Goal: Participate in discussion: Engage in conversation with other users on a specific topic

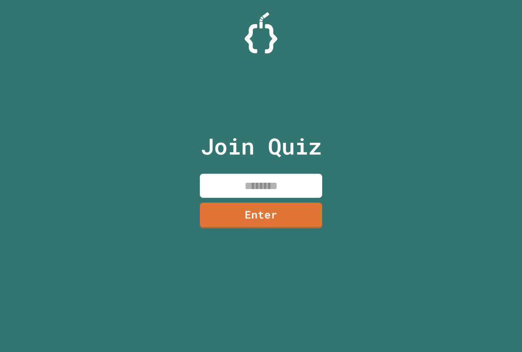
click at [262, 191] on input at bounding box center [261, 186] width 122 height 24
type input "********"
click at [283, 222] on link "Enter" at bounding box center [261, 214] width 119 height 27
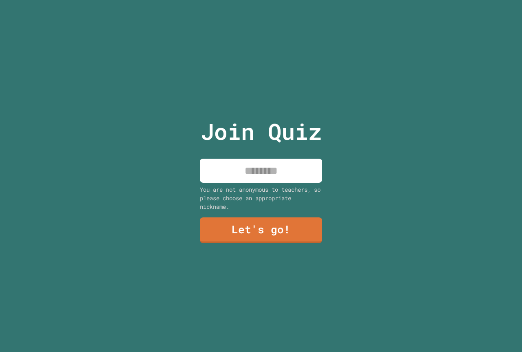
click at [288, 162] on input at bounding box center [261, 171] width 122 height 24
type input "******"
click at [255, 225] on link "Let's go!" at bounding box center [261, 229] width 124 height 27
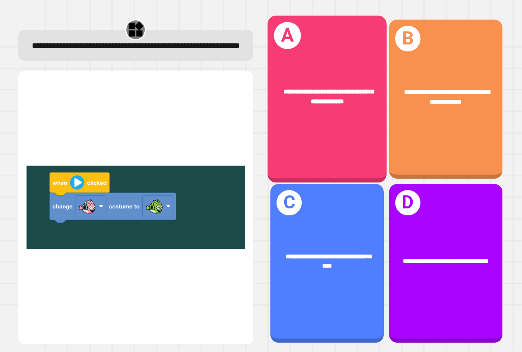
click at [318, 107] on div "**********" at bounding box center [327, 97] width 119 height 46
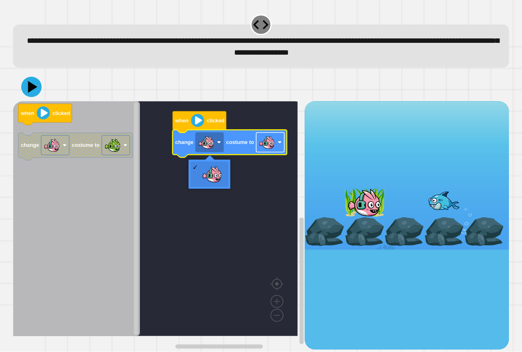
click at [265, 149] on image "Blockly Workspace" at bounding box center [267, 142] width 16 height 16
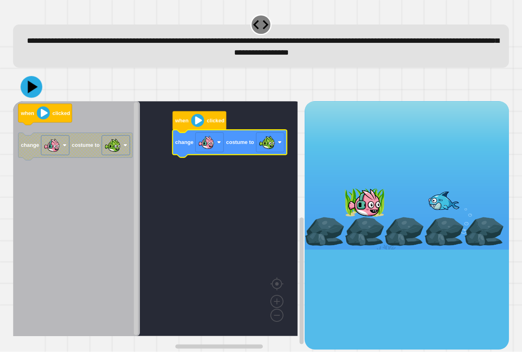
click at [42, 94] on div at bounding box center [261, 87] width 496 height 29
drag, startPoint x: 12, startPoint y: 77, endPoint x: 38, endPoint y: 90, distance: 29.2
click at [18, 78] on div "when clicked change costume to when clicked change costume to" at bounding box center [262, 211] width 502 height 282
click at [45, 96] on div at bounding box center [261, 87] width 496 height 29
click at [36, 92] on icon at bounding box center [31, 87] width 21 height 21
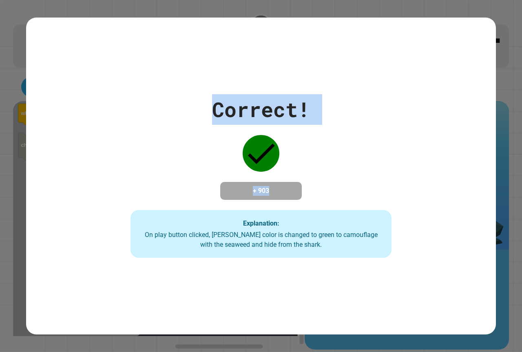
click at [76, 94] on div "Correct! + 903 Explanation: On play button clicked, [PERSON_NAME] color is chan…" at bounding box center [261, 176] width 470 height 164
click at [91, 86] on div "Correct! + 903 Explanation: On play button clicked, [PERSON_NAME] color is chan…" at bounding box center [261, 176] width 470 height 317
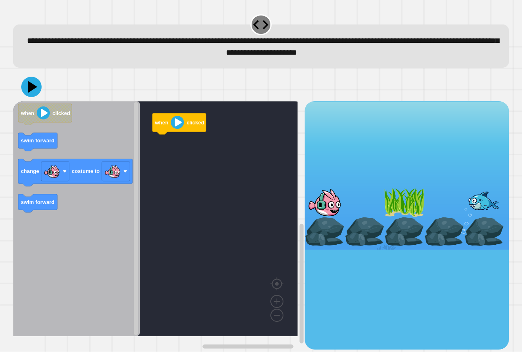
click at [42, 155] on icon "Blockly Workspace" at bounding box center [76, 218] width 127 height 235
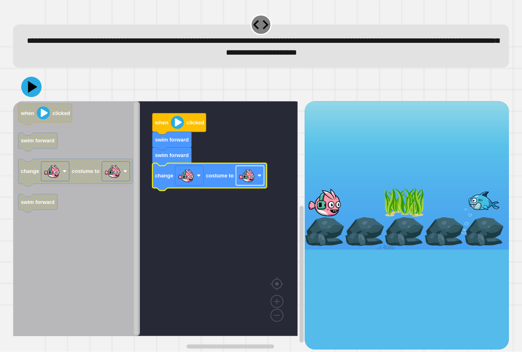
click at [255, 177] on g "Blockly Workspace" at bounding box center [250, 176] width 28 height 20
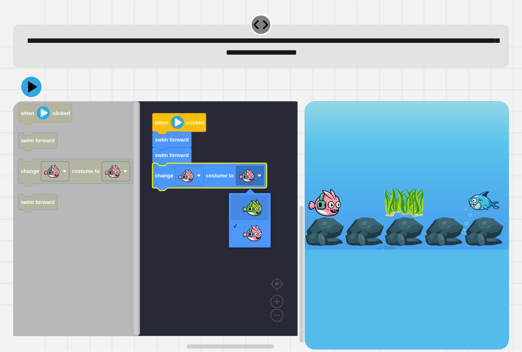
drag, startPoint x: 251, startPoint y: 199, endPoint x: 205, endPoint y: 180, distance: 50.2
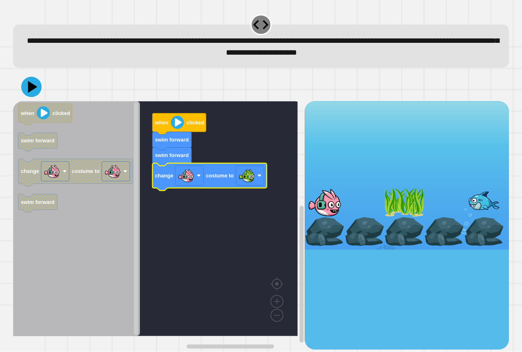
drag, startPoint x: 20, startPoint y: 98, endPoint x: 41, endPoint y: 94, distance: 21.3
click at [32, 96] on div at bounding box center [261, 87] width 496 height 29
click at [41, 94] on div at bounding box center [261, 87] width 496 height 29
click at [28, 90] on icon at bounding box center [32, 86] width 11 height 13
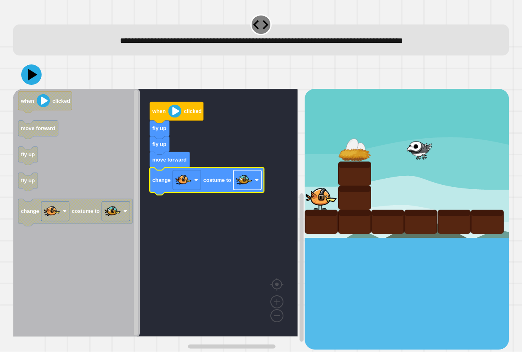
click at [248, 182] on image "Blockly Workspace" at bounding box center [244, 180] width 16 height 16
drag, startPoint x: 33, startPoint y: 78, endPoint x: 224, endPoint y: 127, distance: 196.8
click at [222, 124] on div "when clicked fly up fly up move forward change costume to when clicked move for…" at bounding box center [261, 204] width 496 height 289
click at [250, 186] on image "Blockly Workspace" at bounding box center [244, 180] width 16 height 16
drag, startPoint x: 36, startPoint y: 80, endPoint x: 50, endPoint y: 82, distance: 14.2
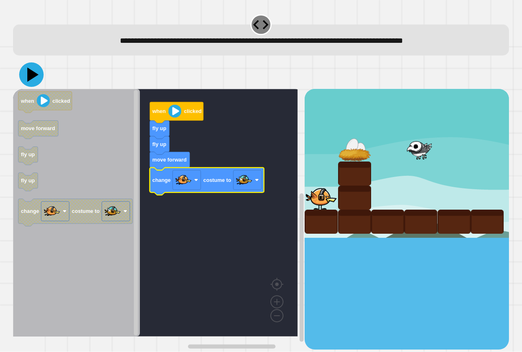
click at [36, 79] on icon at bounding box center [31, 74] width 24 height 24
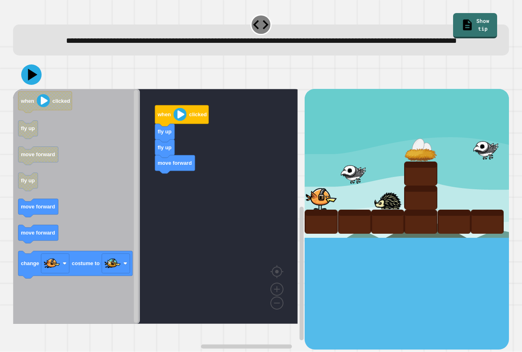
click at [43, 211] on icon "when clicked fly up move forward fly up move forward move forward change costum…" at bounding box center [76, 206] width 127 height 235
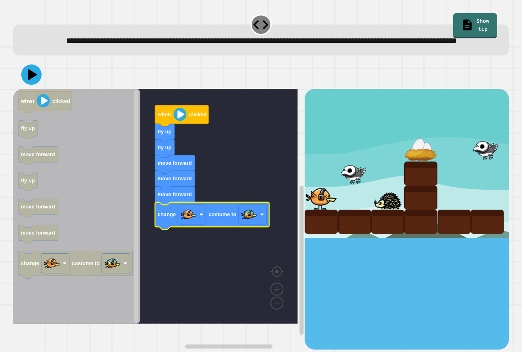
click at [29, 81] on icon at bounding box center [32, 75] width 9 height 12
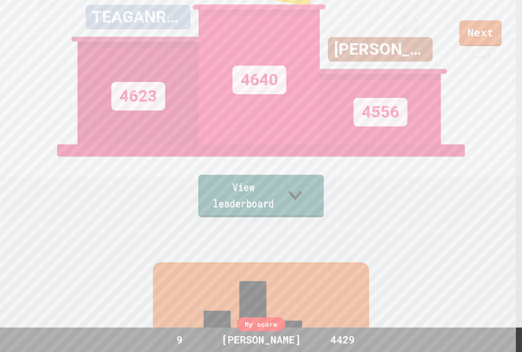
drag, startPoint x: 280, startPoint y: 204, endPoint x: 286, endPoint y: 203, distance: 5.8
click at [282, 204] on link "View leaderboard" at bounding box center [261, 196] width 126 height 42
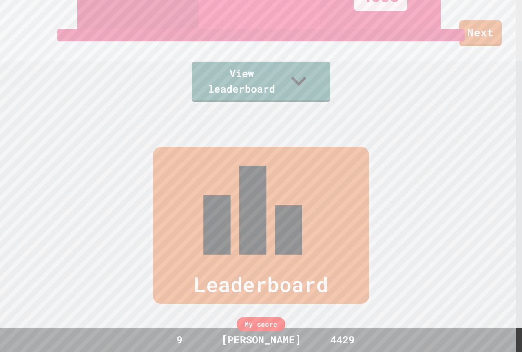
scroll to position [355, 0]
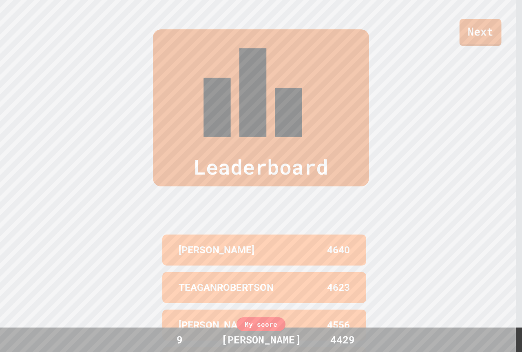
click at [489, 36] on link "Next" at bounding box center [481, 32] width 42 height 27
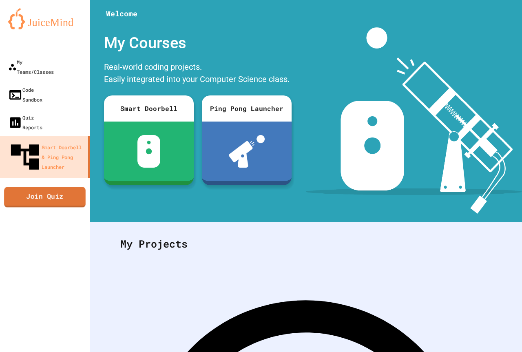
click at [59, 187] on link "Join Quiz" at bounding box center [45, 197] width 82 height 20
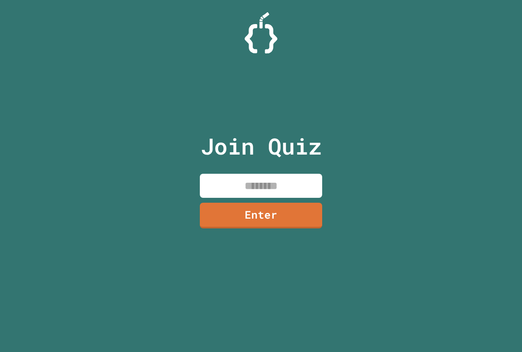
click at [206, 185] on input at bounding box center [261, 186] width 122 height 24
type input "********"
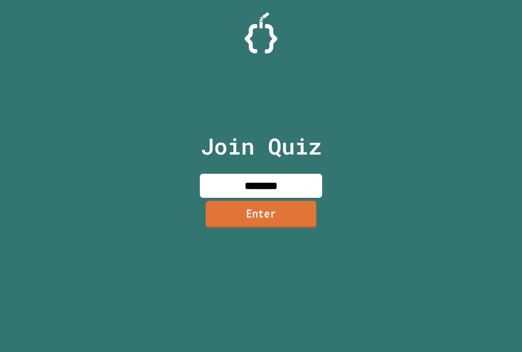
click at [280, 219] on link "Enter" at bounding box center [261, 214] width 111 height 27
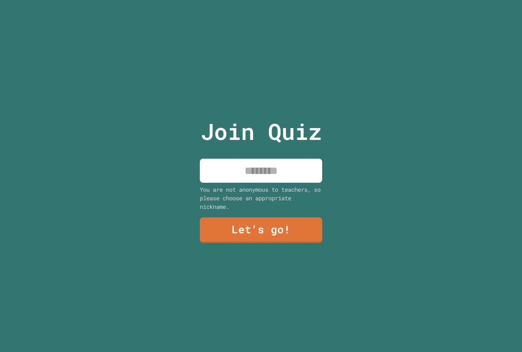
click at [288, 174] on input at bounding box center [261, 171] width 122 height 24
type input "******"
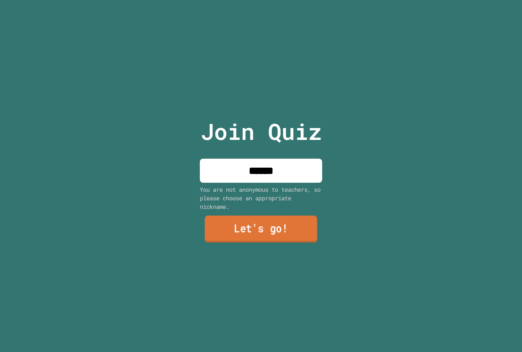
click at [255, 228] on link "Let's go!" at bounding box center [261, 229] width 113 height 27
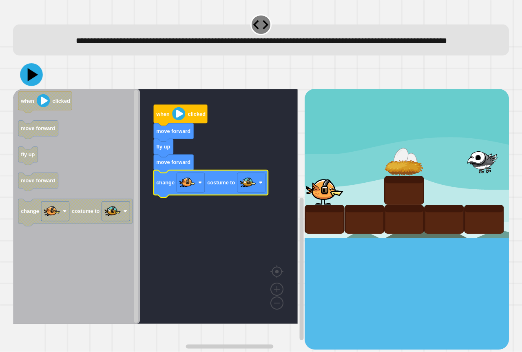
click at [28, 87] on icon at bounding box center [31, 75] width 23 height 23
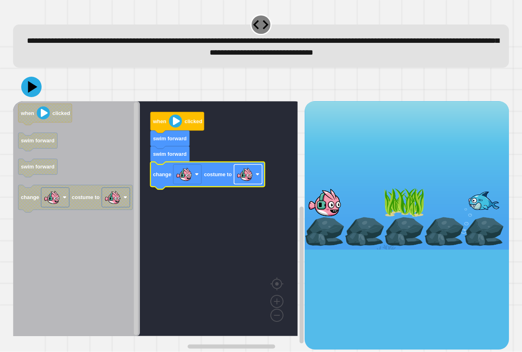
click at [254, 180] on rect "Blockly Workspace" at bounding box center [248, 175] width 28 height 20
click at [35, 88] on icon at bounding box center [33, 87] width 10 height 13
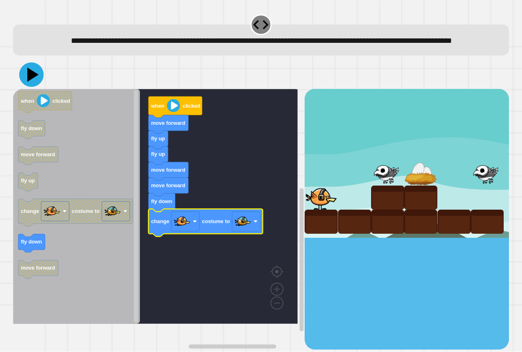
click at [29, 87] on icon at bounding box center [31, 74] width 24 height 24
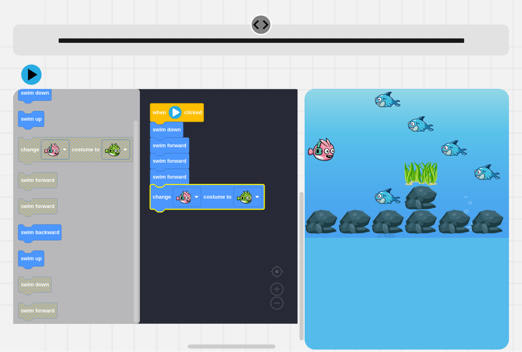
click at [36, 85] on icon at bounding box center [31, 74] width 20 height 20
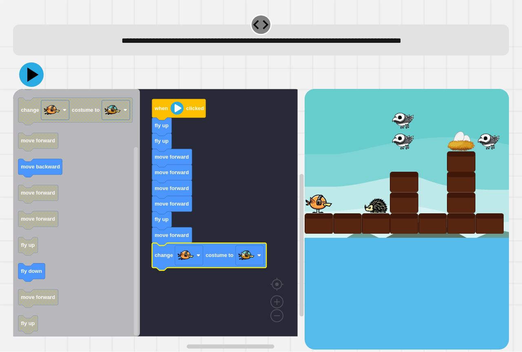
click at [33, 76] on icon at bounding box center [32, 75] width 11 height 14
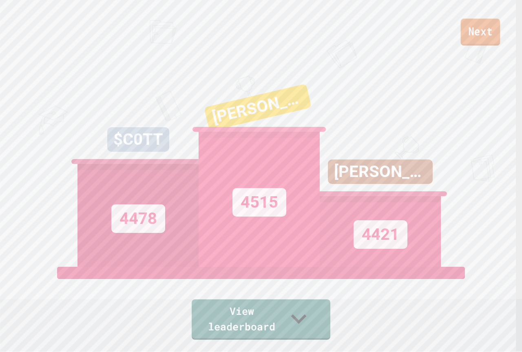
click at [487, 42] on link "Next" at bounding box center [481, 32] width 40 height 27
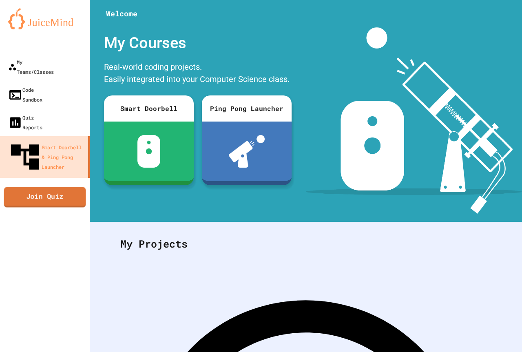
click at [35, 187] on link "Join Quiz" at bounding box center [45, 197] width 82 height 20
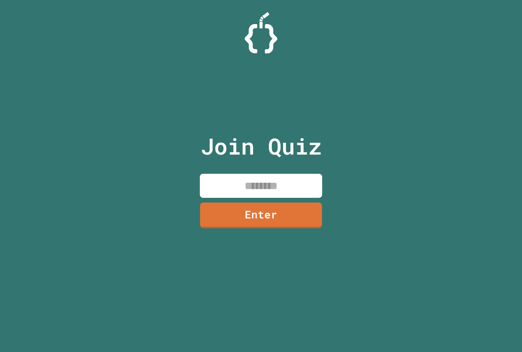
click at [284, 186] on input at bounding box center [261, 186] width 122 height 24
type input "********"
click at [260, 225] on link "Enter" at bounding box center [261, 214] width 119 height 27
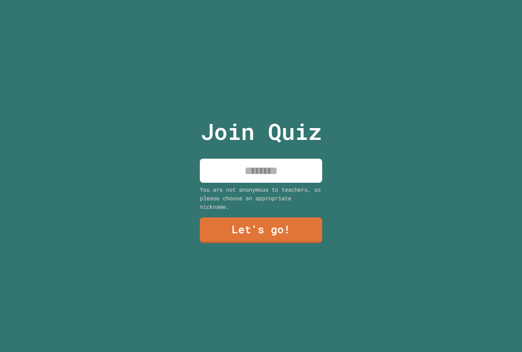
click at [279, 168] on input at bounding box center [261, 171] width 122 height 24
type input "******"
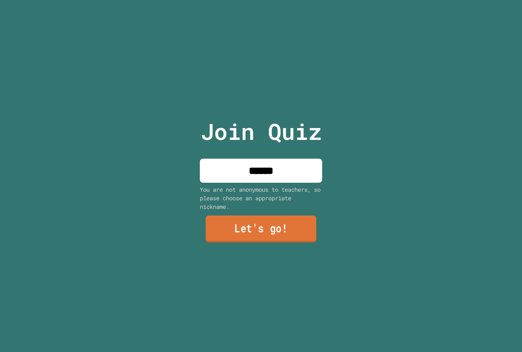
click at [265, 233] on link "Let's go!" at bounding box center [261, 229] width 111 height 27
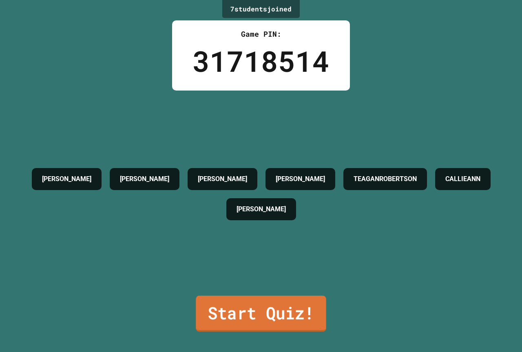
drag, startPoint x: 279, startPoint y: 306, endPoint x: 283, endPoint y: 301, distance: 6.7
click at [283, 301] on link "Start Quiz!" at bounding box center [261, 314] width 130 height 36
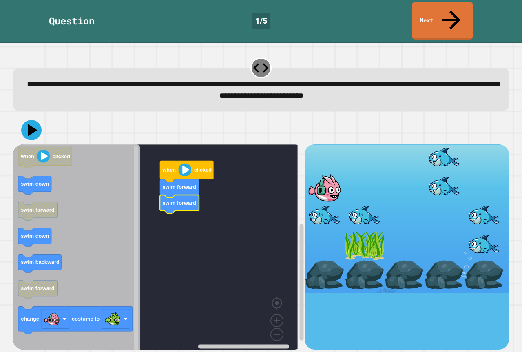
drag, startPoint x: 391, startPoint y: 174, endPoint x: 395, endPoint y: 230, distance: 56.1
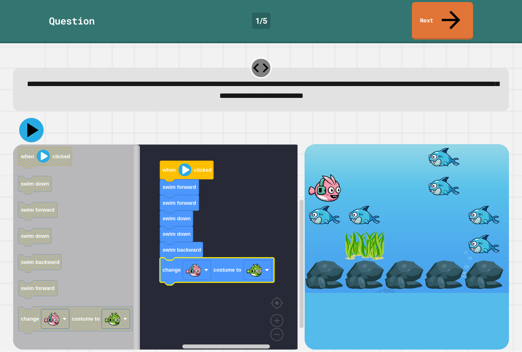
click at [27, 118] on icon at bounding box center [31, 130] width 24 height 24
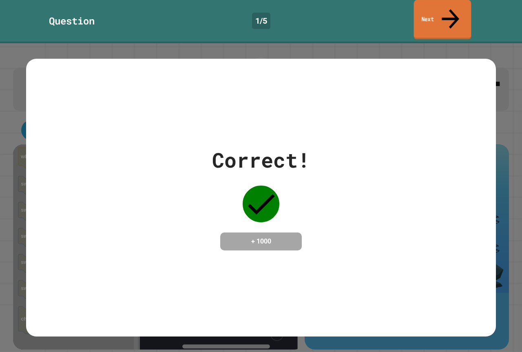
click at [453, 9] on icon at bounding box center [451, 19] width 18 height 20
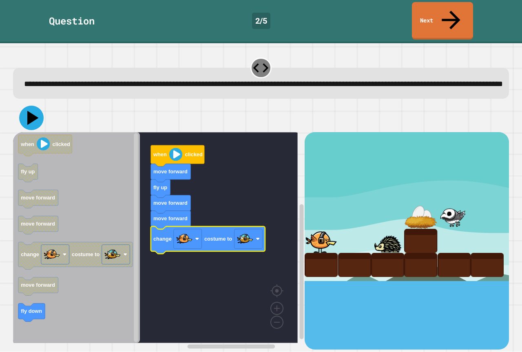
click at [31, 112] on icon at bounding box center [32, 118] width 11 height 14
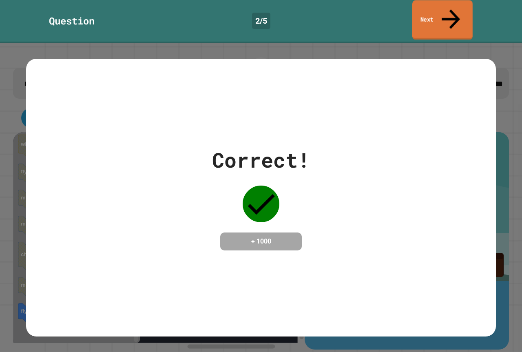
click at [420, 14] on link "Next" at bounding box center [443, 20] width 60 height 40
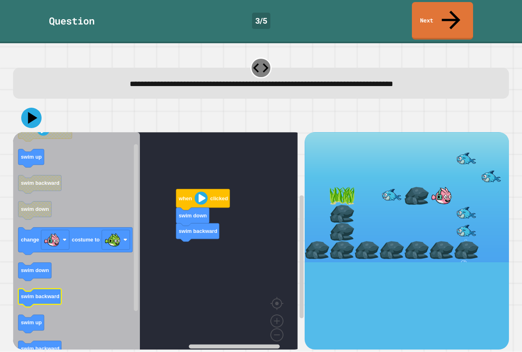
click at [78, 284] on icon "Blockly Workspace" at bounding box center [76, 244] width 127 height 224
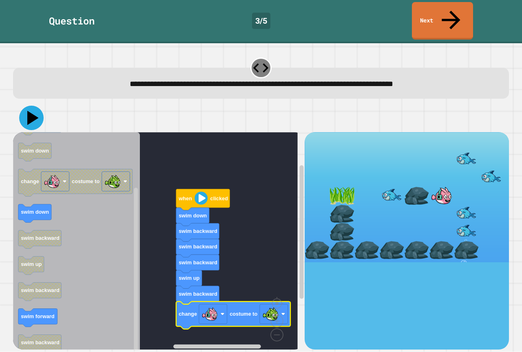
click at [39, 106] on icon at bounding box center [31, 118] width 24 height 24
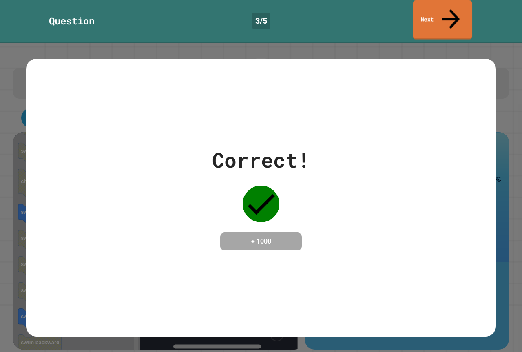
click at [424, 17] on link "Next" at bounding box center [442, 20] width 59 height 40
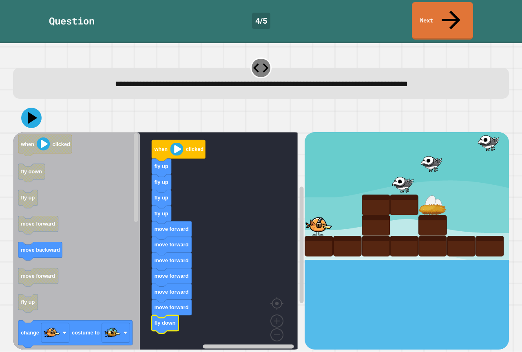
drag, startPoint x: 436, startPoint y: 151, endPoint x: 438, endPoint y: 159, distance: 7.6
click at [438, 159] on div at bounding box center [407, 195] width 204 height 127
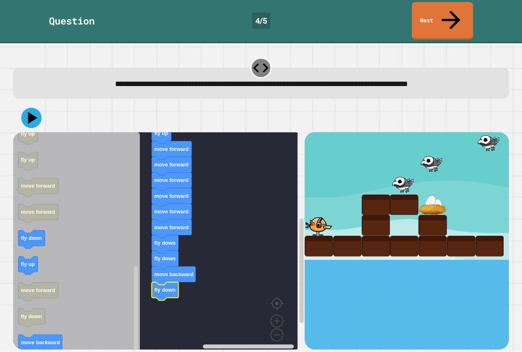
drag, startPoint x: 442, startPoint y: 156, endPoint x: 443, endPoint y: 161, distance: 4.9
click at [29, 111] on icon at bounding box center [32, 118] width 11 height 14
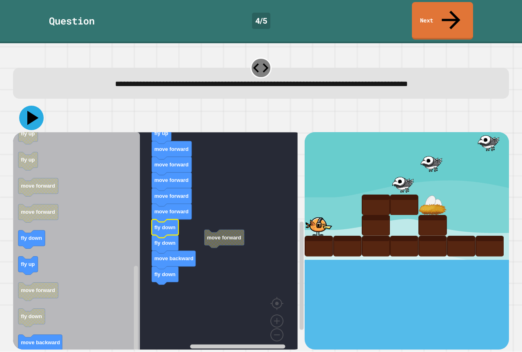
click at [38, 106] on icon at bounding box center [31, 118] width 24 height 24
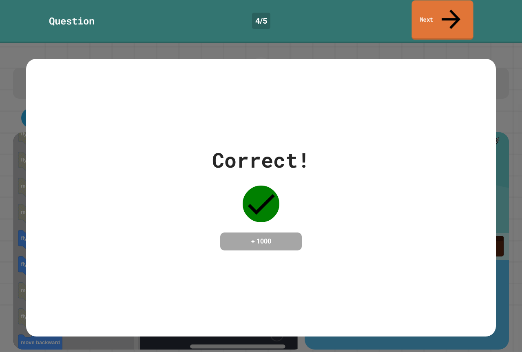
click at [469, 11] on link "Next" at bounding box center [443, 20] width 62 height 40
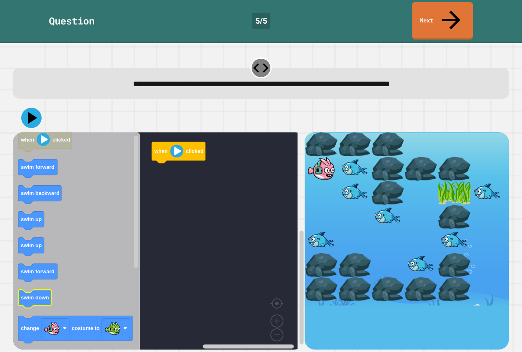
click at [44, 289] on icon "Blockly Workspace" at bounding box center [76, 244] width 127 height 224
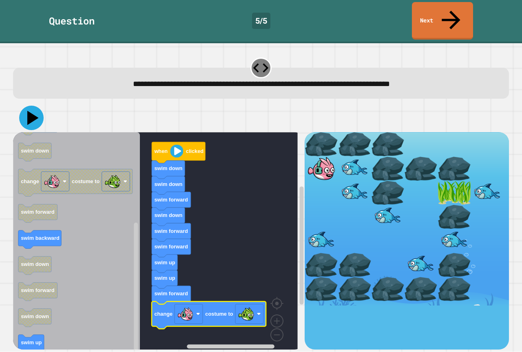
click at [27, 108] on icon at bounding box center [31, 118] width 24 height 24
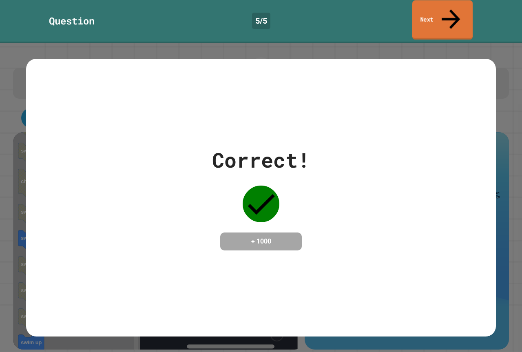
click at [463, 5] on link "Next" at bounding box center [443, 20] width 61 height 40
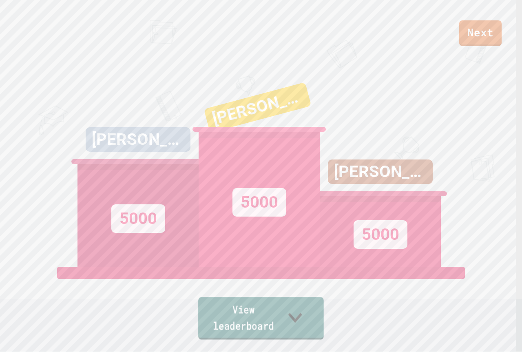
click at [324, 320] on link "View leaderboard" at bounding box center [261, 318] width 126 height 42
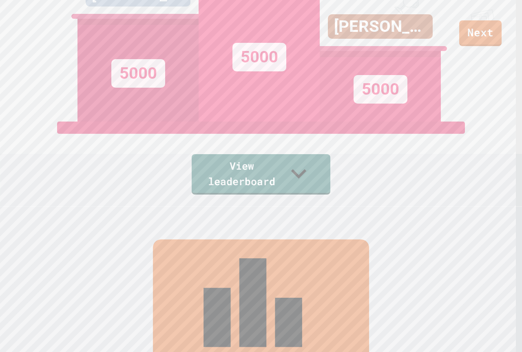
scroll to position [23, 0]
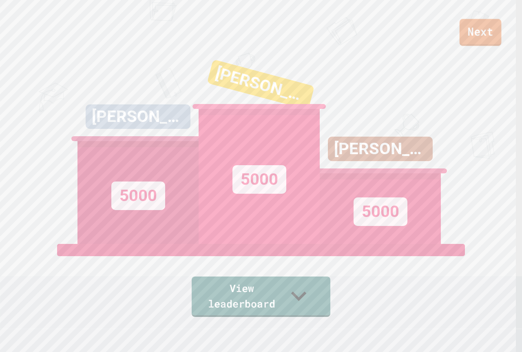
click at [478, 44] on link "Next" at bounding box center [481, 32] width 42 height 27
